Goal: Communication & Community: Ask a question

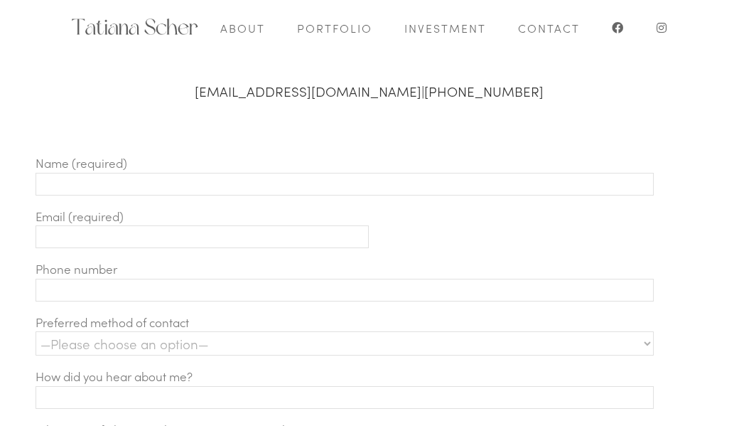
scroll to position [455, 0]
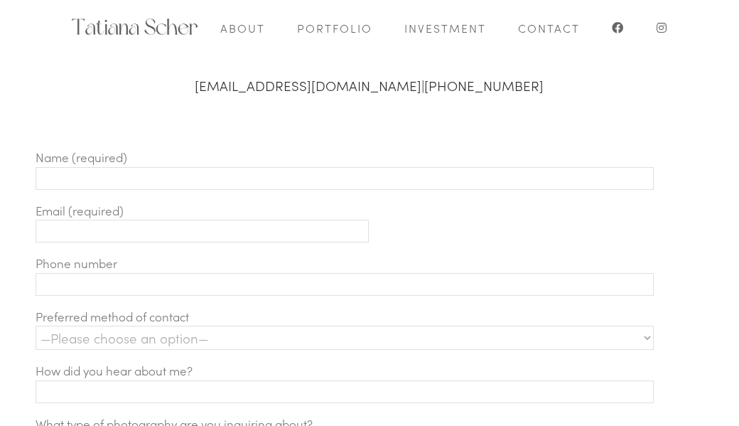
click at [113, 179] on input "Contact form" at bounding box center [345, 178] width 619 height 23
type input "[PERSON_NAME]"
type input "[PERSON_NAME][EMAIL_ADDRESS][DOMAIN_NAME]"
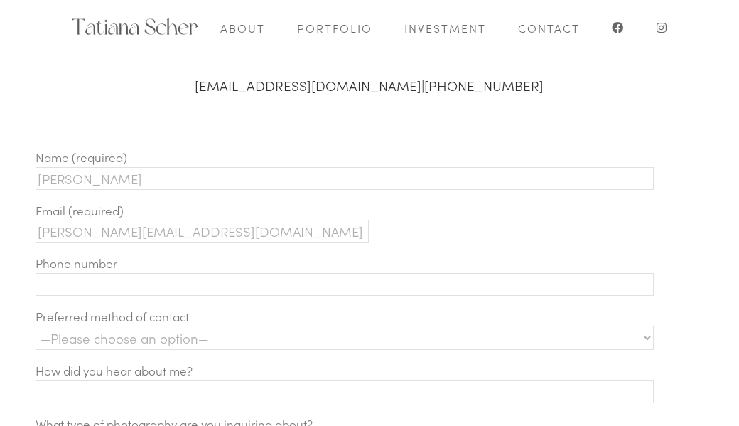
type input "2812164367"
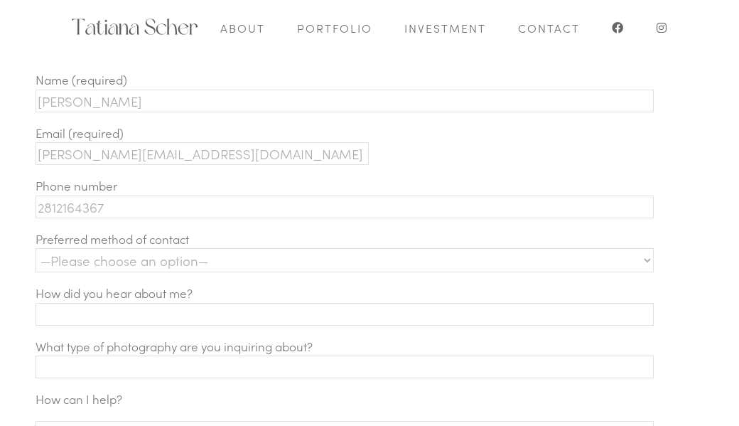
scroll to position [543, 0]
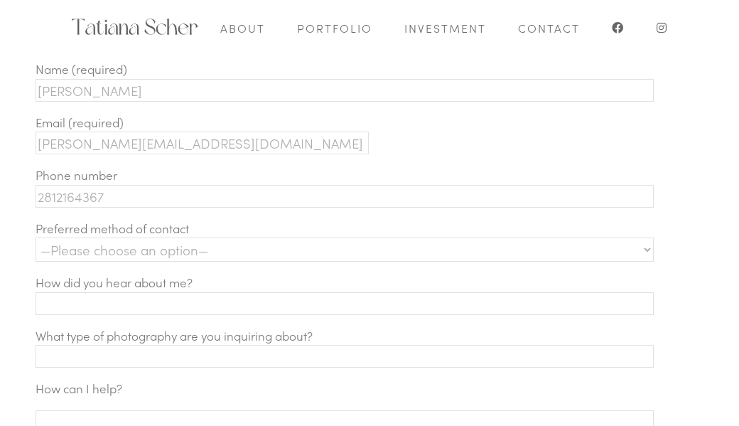
click at [161, 258] on select "—Please choose an option— Text Phone call Email" at bounding box center [345, 249] width 619 height 24
select select "Email"
click at [36, 237] on select "—Please choose an option— Text Phone call Email" at bounding box center [345, 249] width 619 height 24
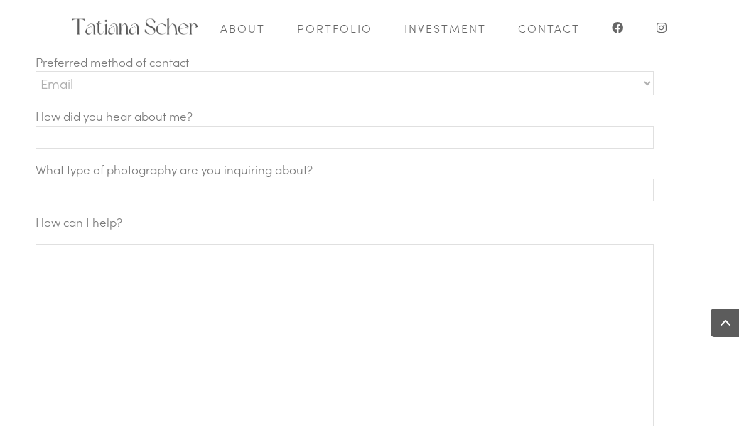
scroll to position [714, 0]
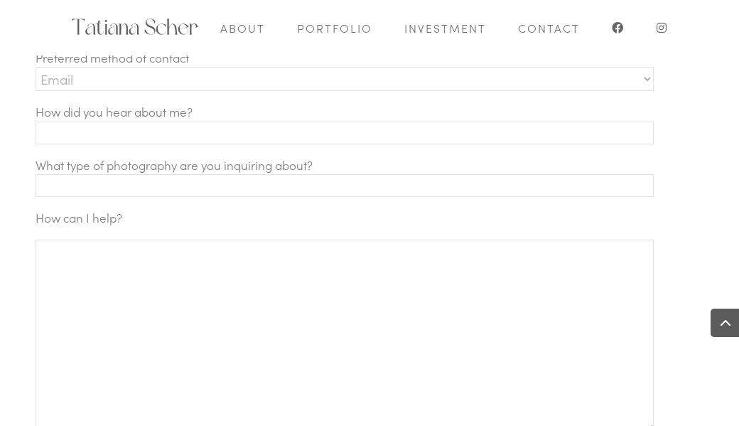
click at [153, 138] on input "Contact form" at bounding box center [345, 133] width 619 height 23
type input "[PERSON_NAME]"
drag, startPoint x: 167, startPoint y: 123, endPoint x: 1, endPoint y: 132, distance: 166.6
click at [1, 132] on div "Name (required) [PERSON_NAME] Email (required) [PERSON_NAME][EMAIL_ADDRESS][DOM…" at bounding box center [369, 223] width 739 height 666
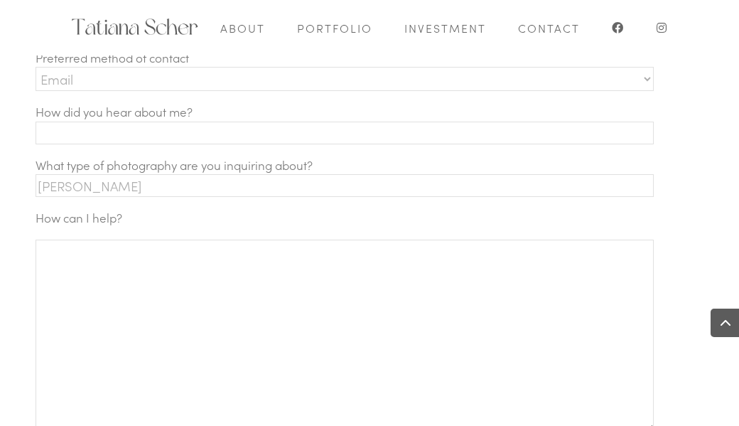
click at [161, 293] on textarea "Contact form" at bounding box center [345, 336] width 619 height 192
paste textarea "Hi! Getting ready for a new baby is such a joyful time, but wow — the costs can…"
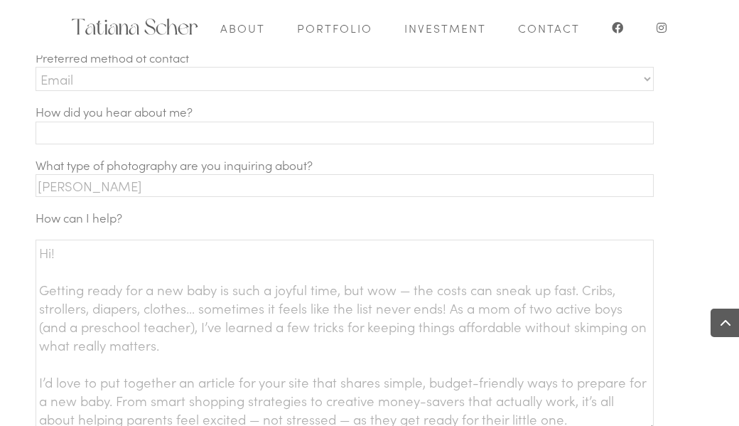
scroll to position [719, 0]
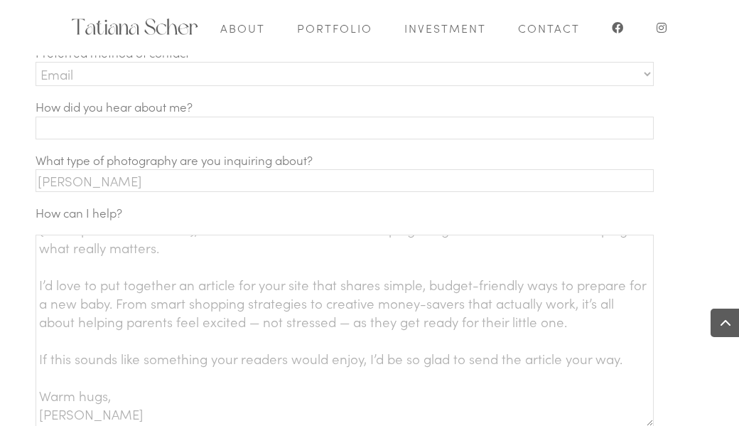
type textarea "Hi! Getting ready for a new baby is such a joyful time, but wow — the costs can…"
click at [121, 109] on p "How did you hear about me?" at bounding box center [380, 124] width 688 height 53
click at [116, 125] on input "Contact form" at bounding box center [345, 128] width 619 height 23
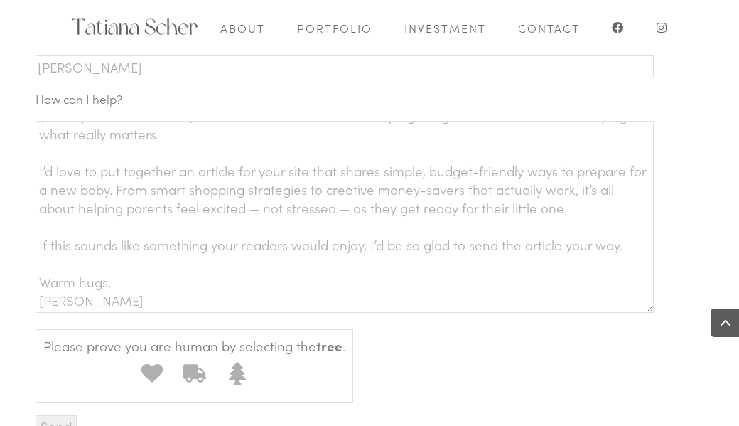
scroll to position [111, 0]
type input "SOCIAL MEDIA"
click at [233, 380] on icon "Contact form" at bounding box center [237, 373] width 17 height 23
click at [220, 356] on input "3" at bounding box center [220, 356] width 0 height 0
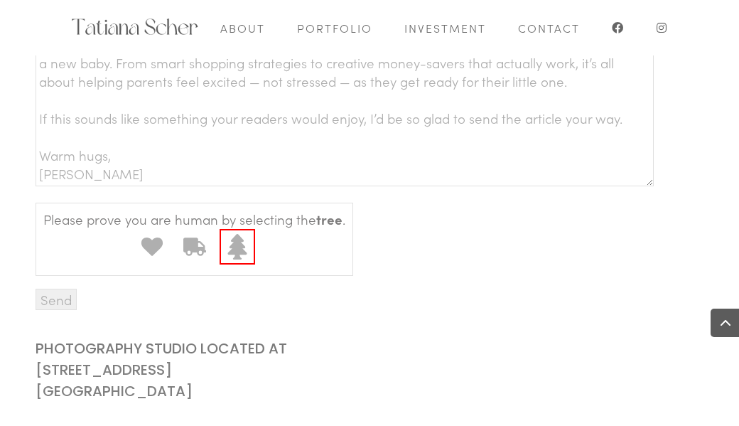
scroll to position [1003, 0]
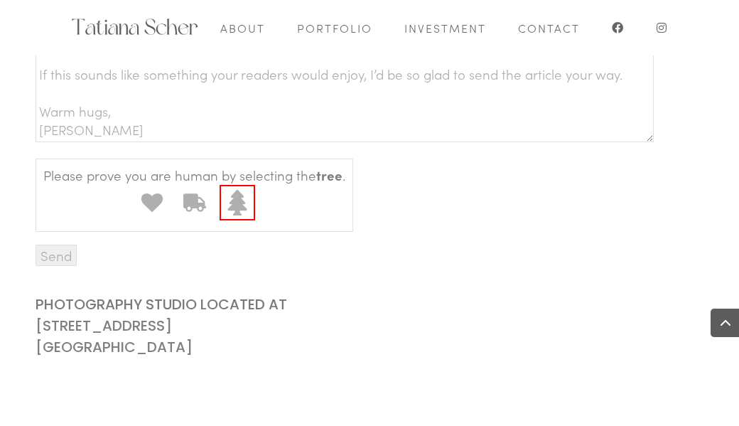
click at [59, 262] on input "Send" at bounding box center [56, 255] width 41 height 21
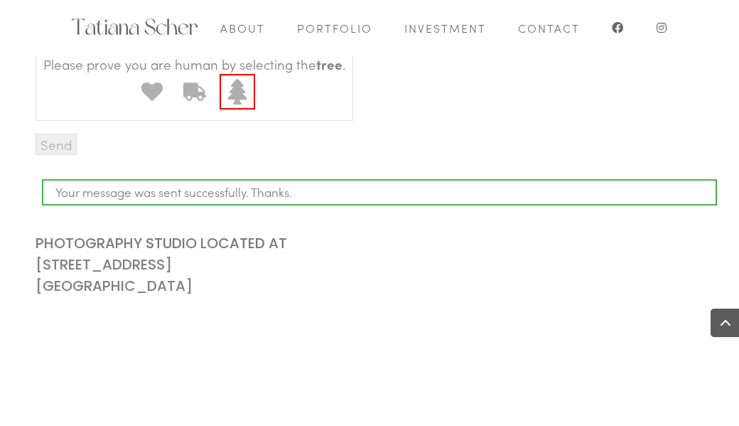
scroll to position [0, 0]
